Goal: Download file/media

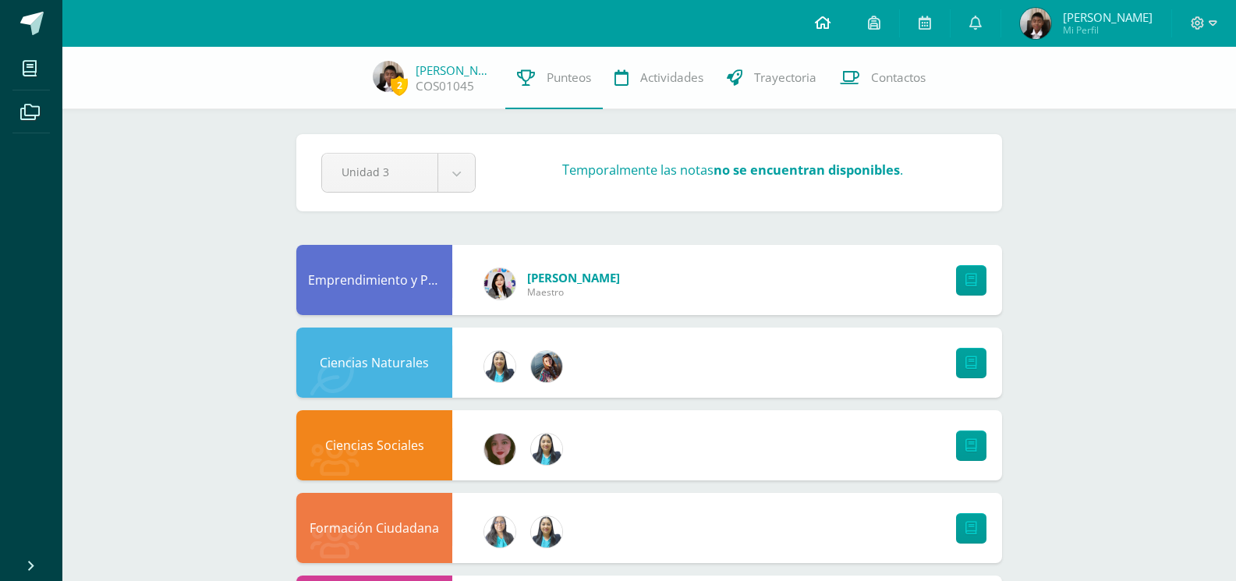
click at [823, 25] on link at bounding box center [822, 23] width 53 height 47
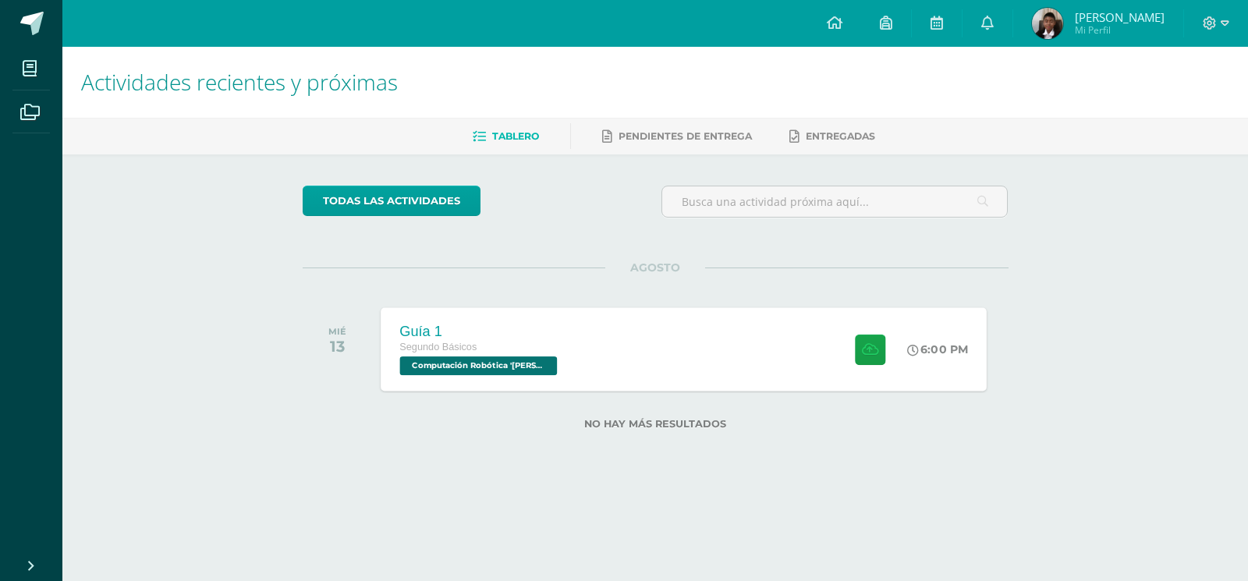
drag, startPoint x: 574, startPoint y: 346, endPoint x: 543, endPoint y: 333, distance: 33.9
click at [574, 345] on div "Guía 1 Segundo Básicos Computación Robótica '[PERSON_NAME]'" at bounding box center [480, 348] width 199 height 83
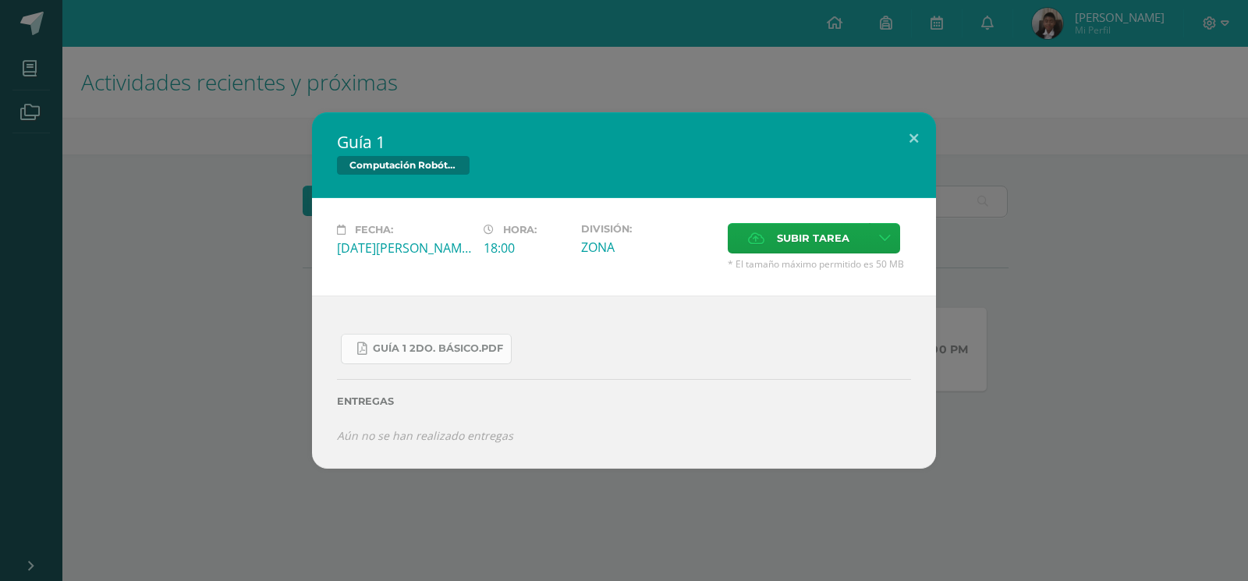
click at [487, 356] on link "Guía 1 2do. Básico.pdf" at bounding box center [426, 349] width 171 height 30
